Goal: Task Accomplishment & Management: Manage account settings

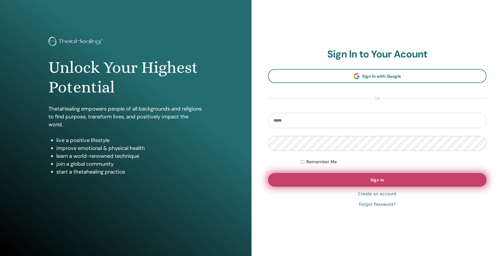
type input "**********"
click at [369, 182] on button "Sign In" at bounding box center [377, 180] width 219 height 14
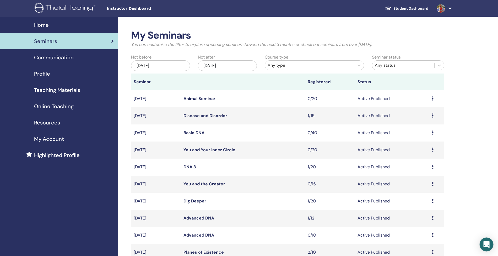
click at [485, 246] on icon "Open Intercom Messenger" at bounding box center [486, 244] width 6 height 7
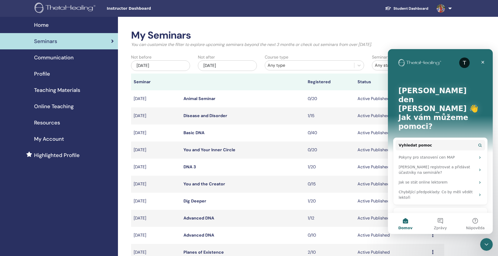
click at [447, 6] on span at bounding box center [441, 8] width 13 height 4
click at [478, 222] on button "Nápověda" at bounding box center [475, 223] width 35 height 21
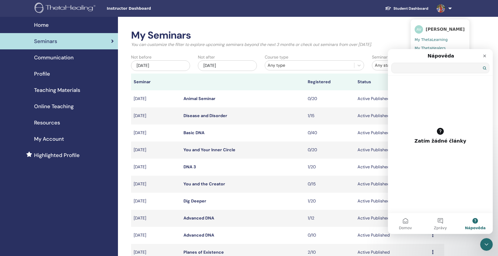
click at [415, 68] on input "Vyhledat pomoc" at bounding box center [441, 68] width 98 height 10
type input "**********"
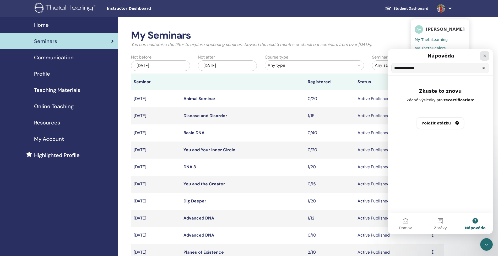
click at [487, 57] on icon "Zavřít" at bounding box center [485, 56] width 4 height 4
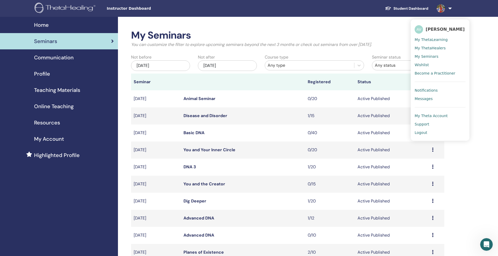
click at [439, 8] on img at bounding box center [441, 8] width 8 height 8
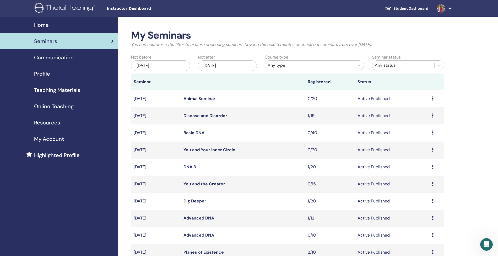
click at [439, 8] on img at bounding box center [441, 8] width 8 height 8
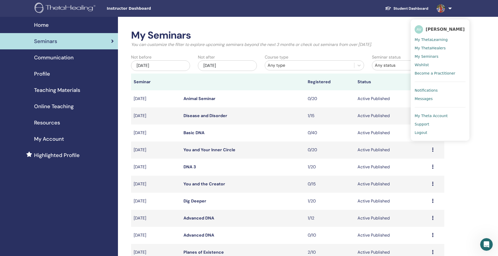
click at [437, 31] on span "[PERSON_NAME]" at bounding box center [445, 29] width 39 height 6
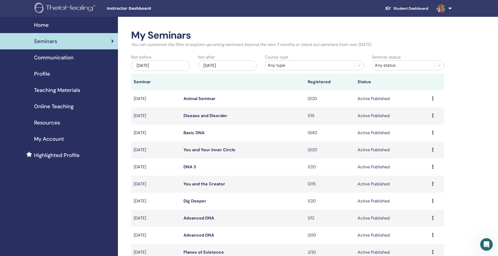
click at [53, 138] on span "My Account" at bounding box center [49, 139] width 30 height 8
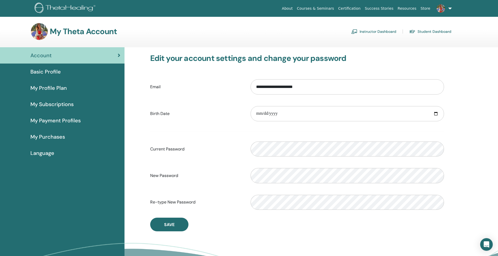
click at [38, 70] on span "Basic Profile" at bounding box center [45, 72] width 30 height 8
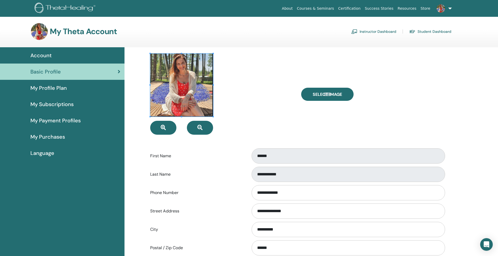
click at [42, 152] on span "Language" at bounding box center [42, 153] width 24 height 8
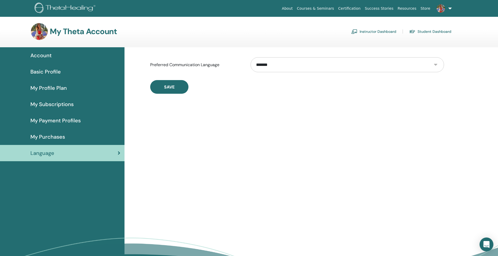
click at [489, 244] on icon "Open Intercom Messenger" at bounding box center [486, 244] width 6 height 7
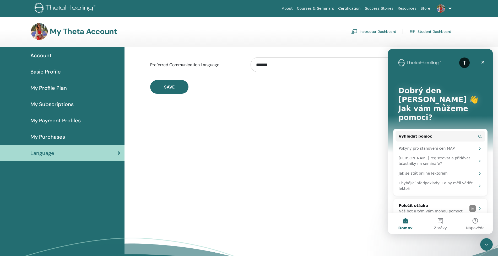
click at [417, 104] on p "Jak vám můžeme pomoci?" at bounding box center [440, 113] width 84 height 18
click at [465, 63] on div "T" at bounding box center [464, 62] width 10 height 10
click at [449, 131] on button "Vyhledat pomoc" at bounding box center [441, 136] width 90 height 10
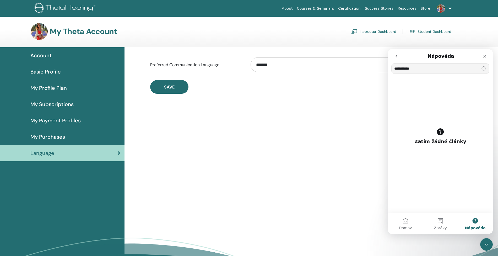
type input "**********"
